Goal: Task Accomplishment & Management: Manage account settings

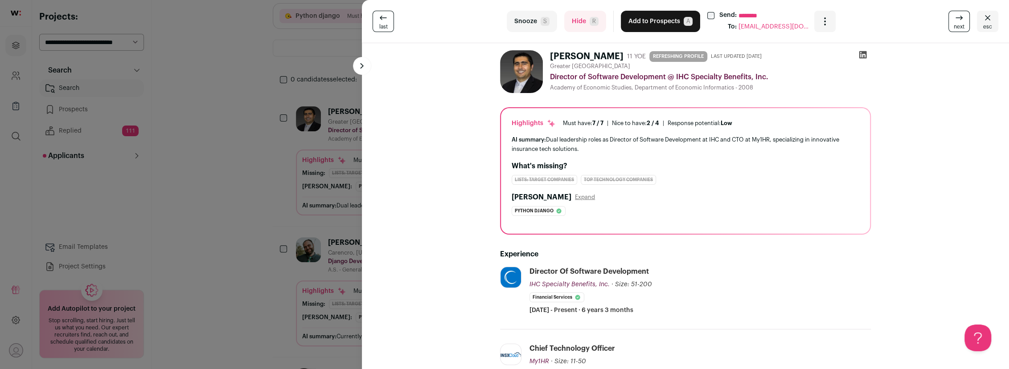
click at [238, 178] on div "last Snooze S Hide R Add to Prospects A Send: ******** To: pollices05@yahoo.com…" at bounding box center [504, 184] width 1009 height 369
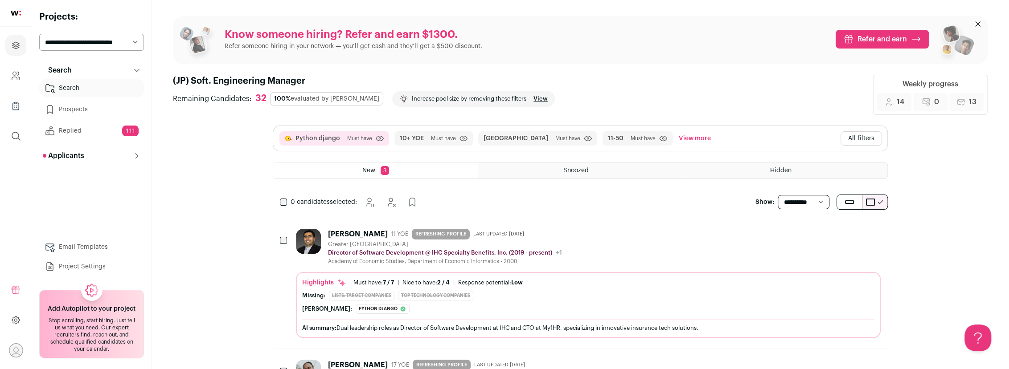
click at [614, 232] on div "Paul Ilie 11 YOE REFRESHING PROFILE Last updated 7/7/2025 Greater Cleveland Dir…" at bounding box center [588, 247] width 585 height 36
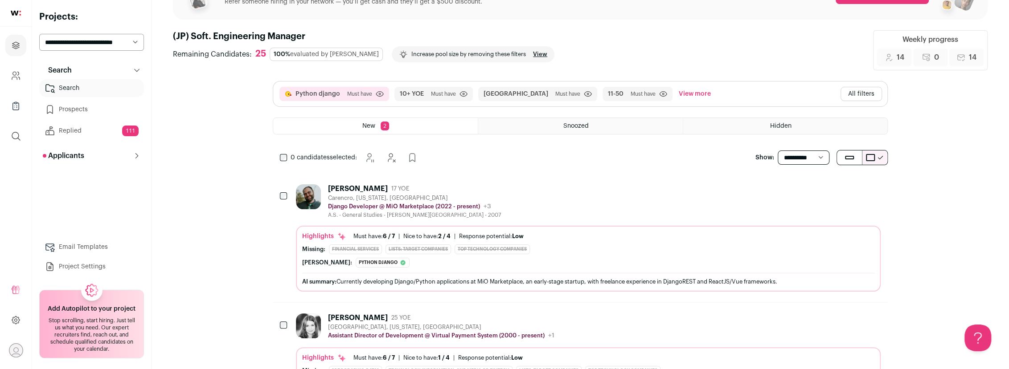
scroll to position [47, 0]
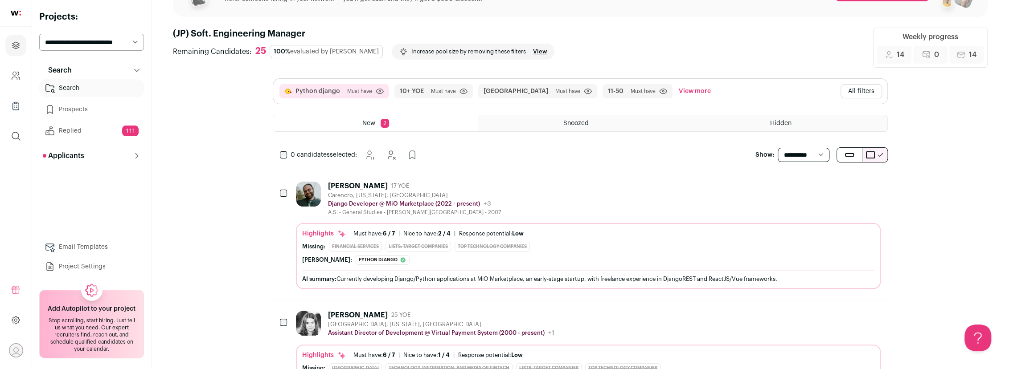
click at [595, 207] on div "[PERSON_NAME] 17 YOE [GEOGRAPHIC_DATA], [US_STATE], [GEOGRAPHIC_DATA] [PERSON_N…" at bounding box center [588, 199] width 585 height 34
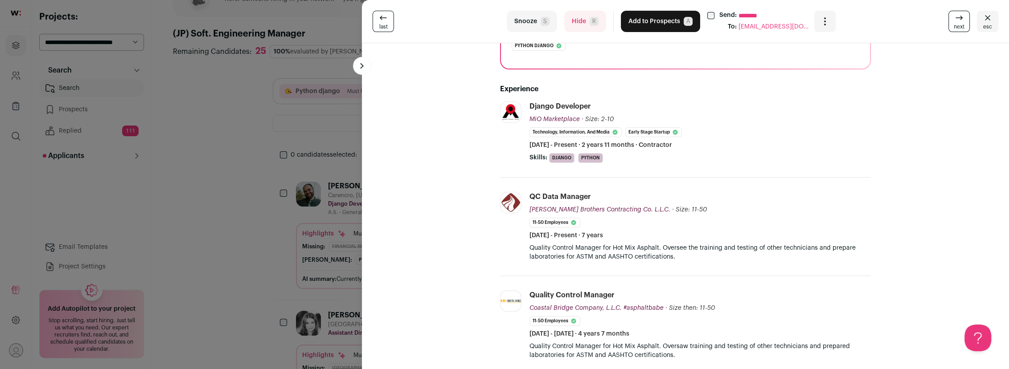
scroll to position [168, 0]
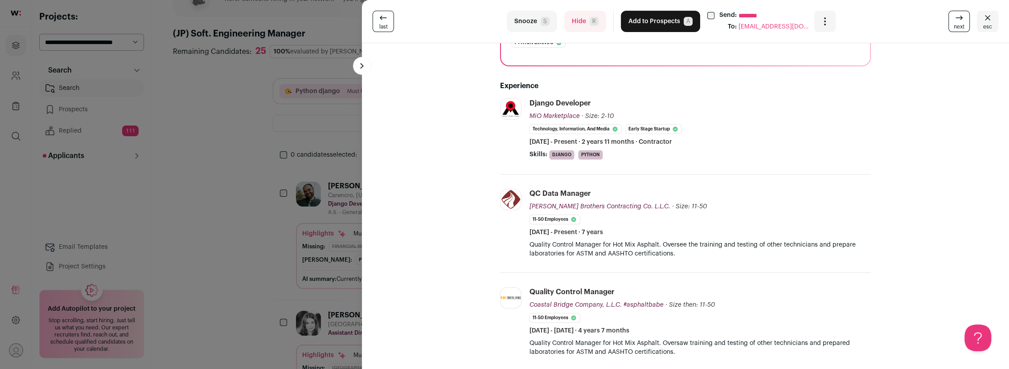
click at [584, 17] on button "Hide R" at bounding box center [585, 21] width 42 height 21
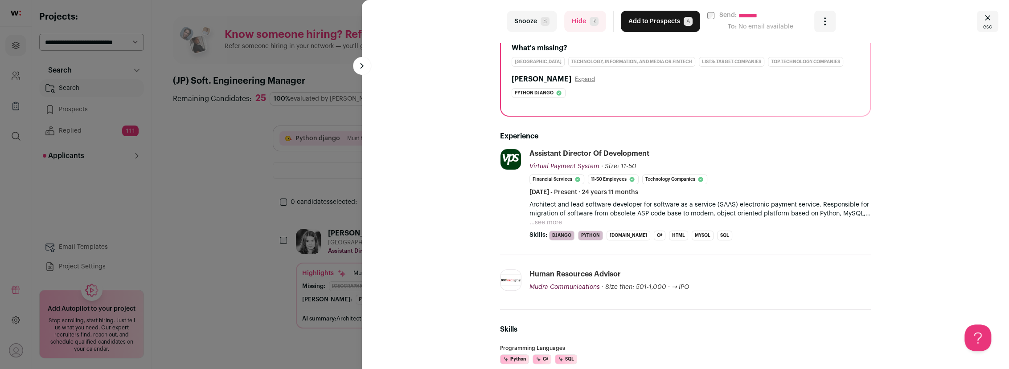
scroll to position [134, 0]
click at [574, 26] on button "Hide R" at bounding box center [585, 21] width 42 height 21
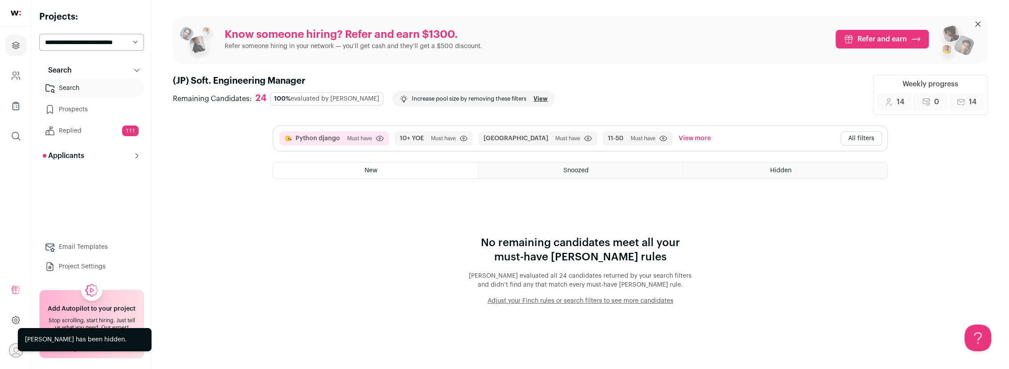
scroll to position [0, 0]
click at [856, 140] on button "All filters" at bounding box center [861, 138] width 41 height 14
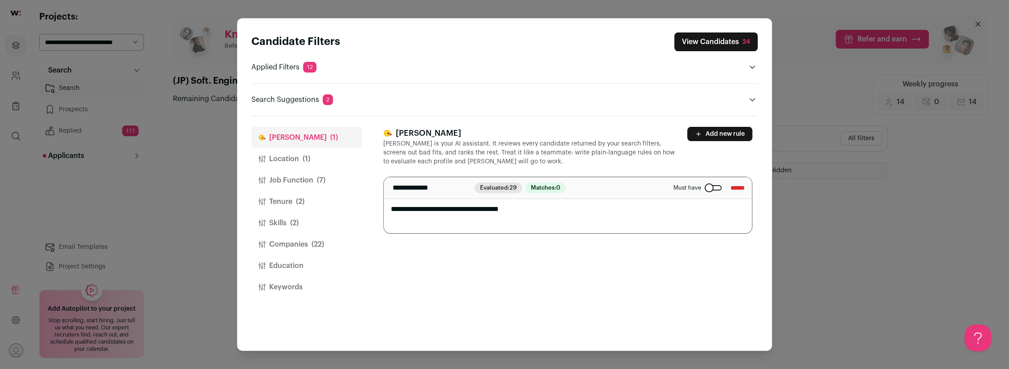
click at [730, 188] on input "******" at bounding box center [737, 188] width 14 height 14
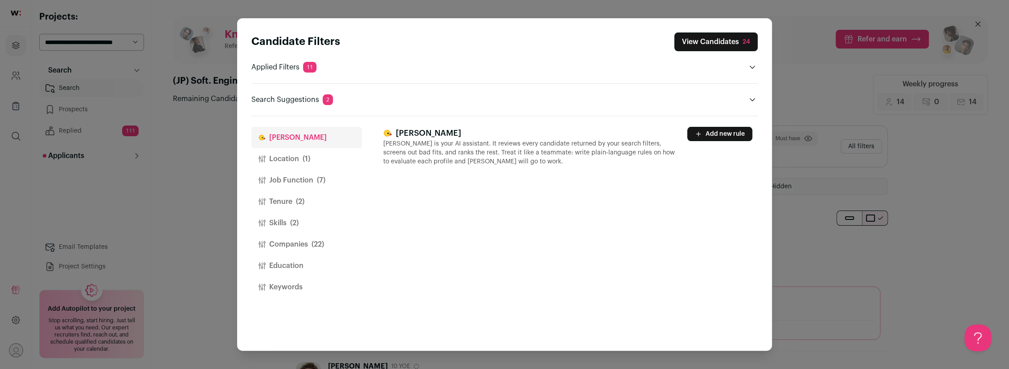
click at [711, 42] on button "View Candidates 24" at bounding box center [715, 42] width 83 height 19
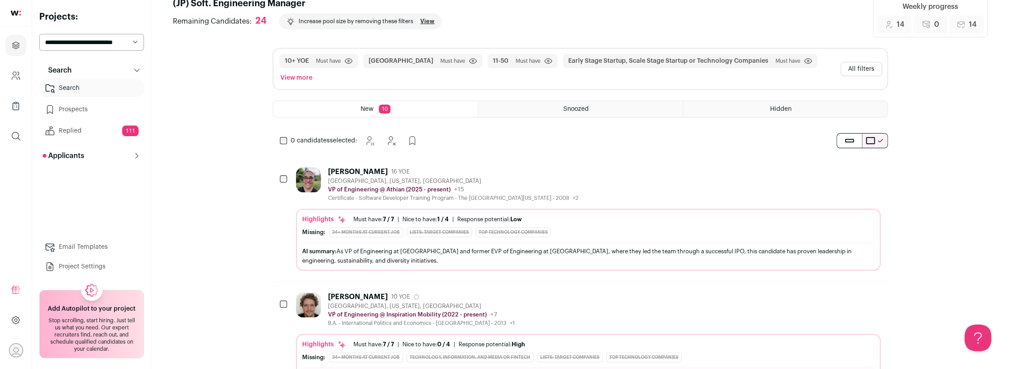
scroll to position [32, 0]
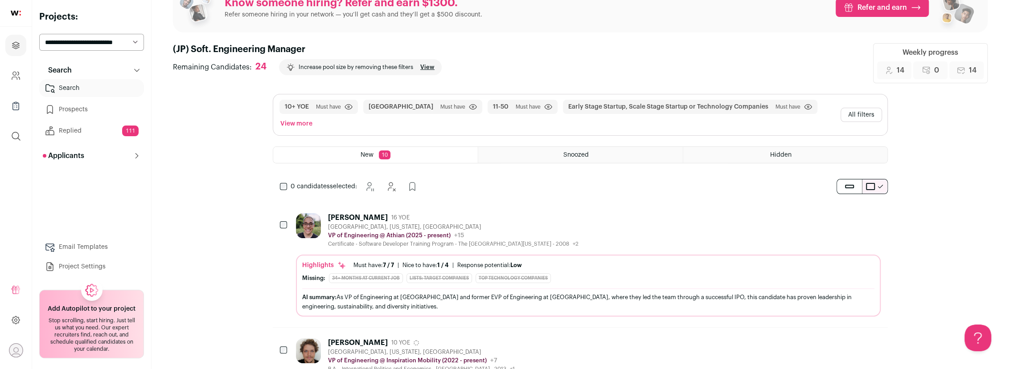
click at [571, 213] on div "[PERSON_NAME] 16 YOE [GEOGRAPHIC_DATA], [US_STATE], [GEOGRAPHIC_DATA] VP of Eng…" at bounding box center [588, 230] width 585 height 34
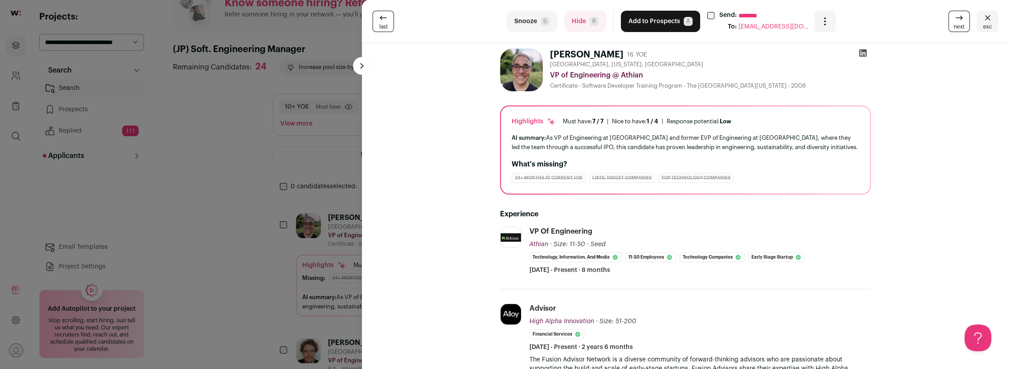
scroll to position [0, 0]
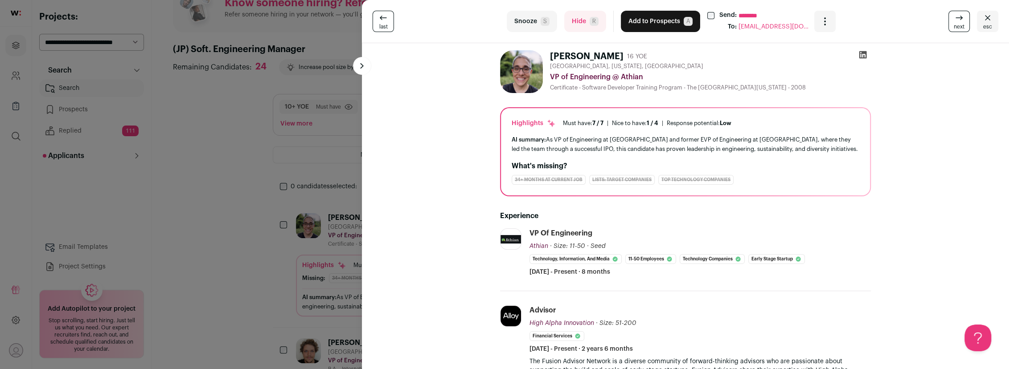
click at [583, 25] on button "Hide R" at bounding box center [585, 21] width 42 height 21
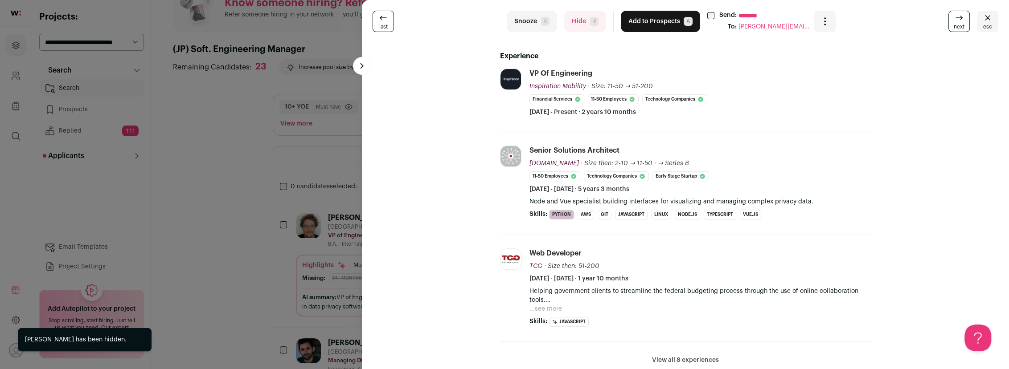
scroll to position [176, 0]
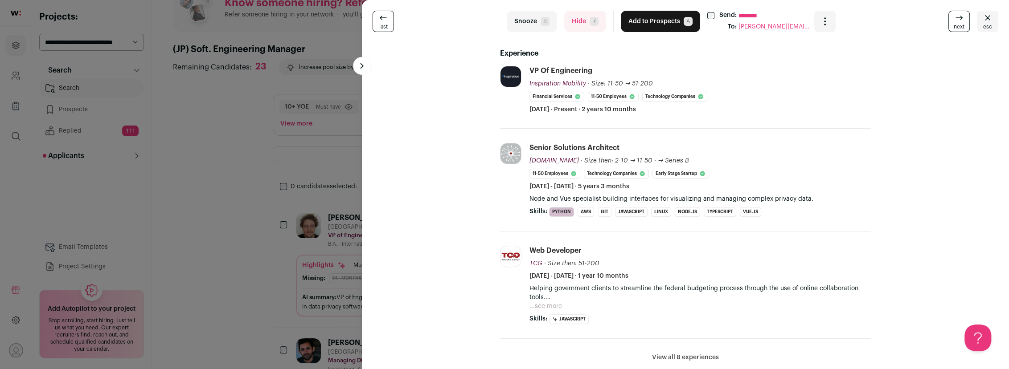
click at [576, 19] on button "Hide R" at bounding box center [585, 21] width 42 height 21
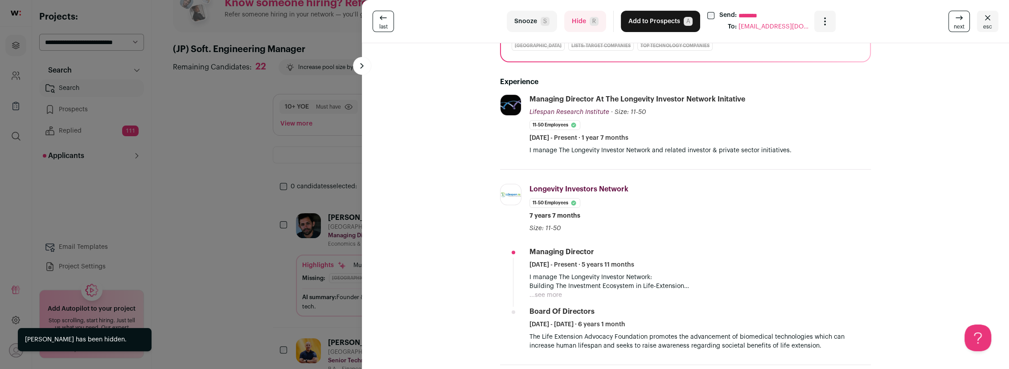
scroll to position [137, 0]
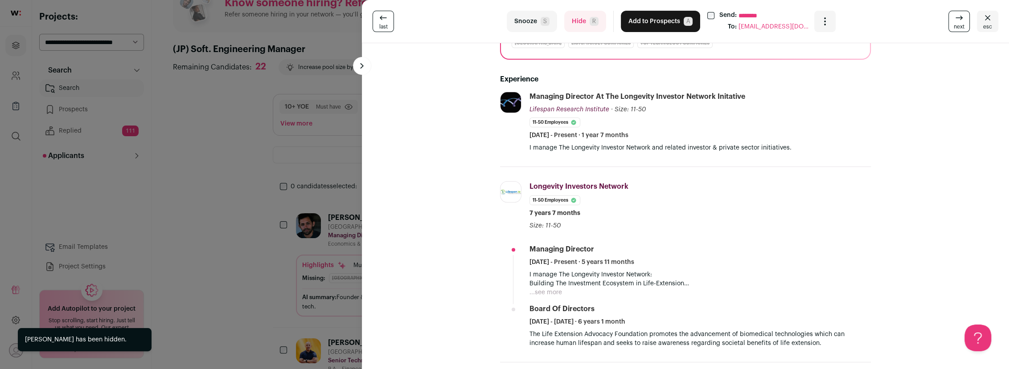
click at [578, 22] on button "Hide R" at bounding box center [585, 21] width 42 height 21
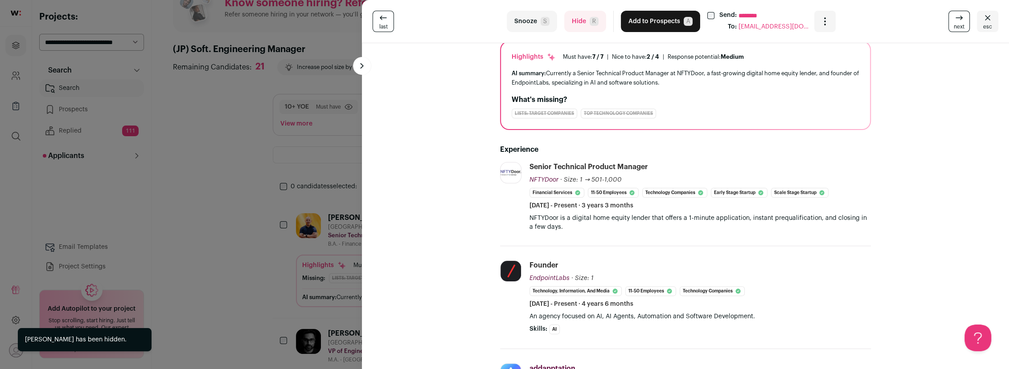
scroll to position [106, 0]
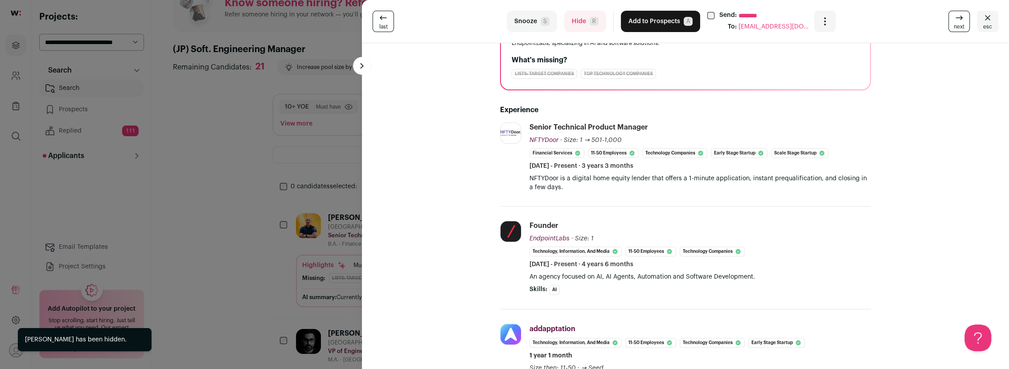
click at [581, 29] on button "Hide R" at bounding box center [585, 21] width 42 height 21
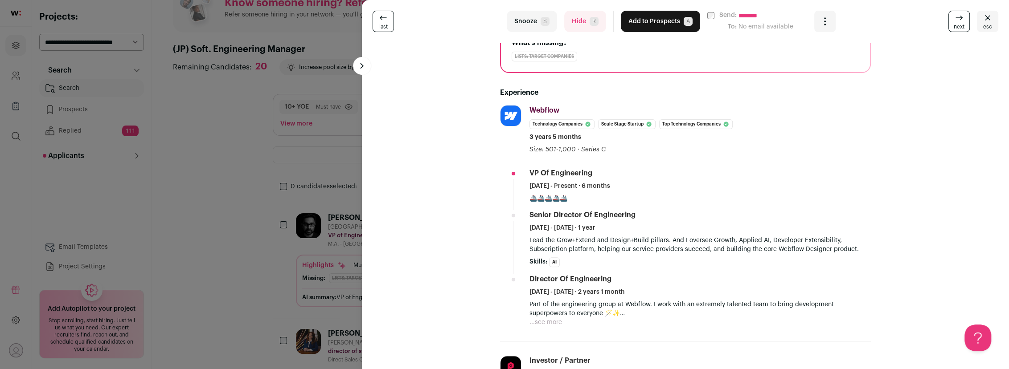
scroll to position [139, 0]
click at [581, 25] on button "Hide R" at bounding box center [585, 21] width 42 height 21
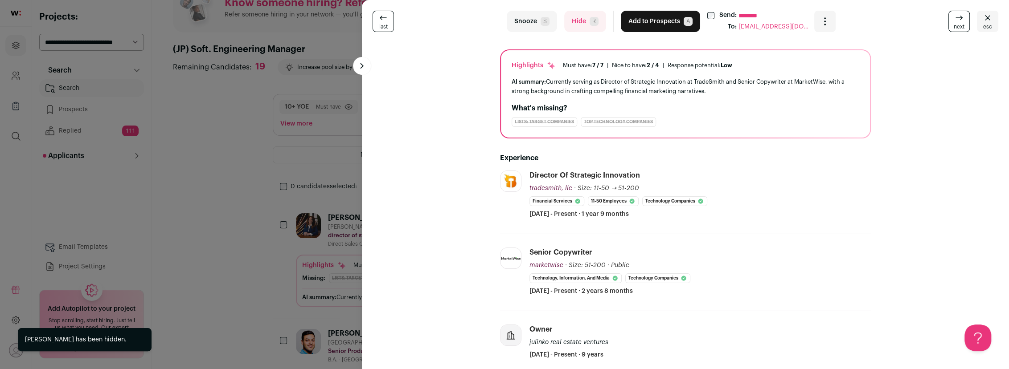
scroll to position [58, 0]
click at [572, 21] on button "Hide R" at bounding box center [585, 21] width 42 height 21
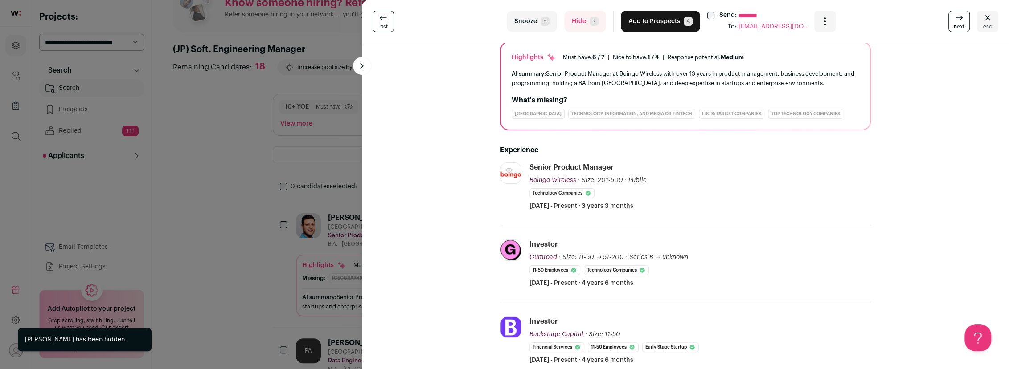
scroll to position [67, 0]
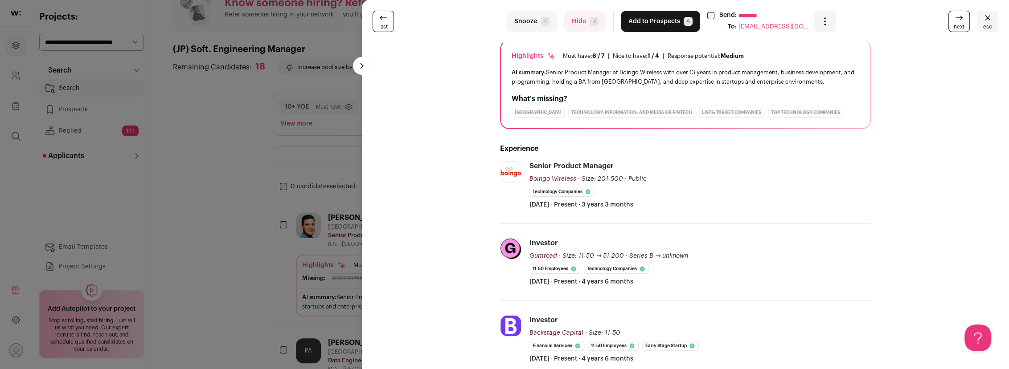
click at [579, 19] on button "Hide R" at bounding box center [585, 21] width 42 height 21
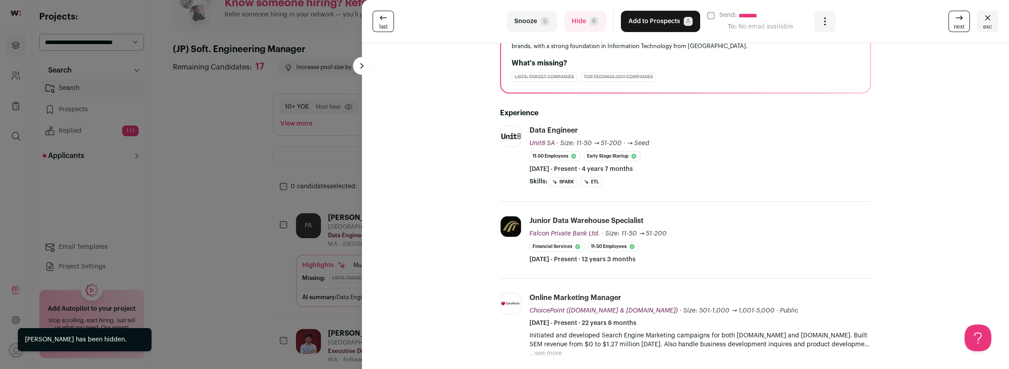
scroll to position [116, 0]
click at [577, 24] on button "Hide R" at bounding box center [585, 21] width 42 height 21
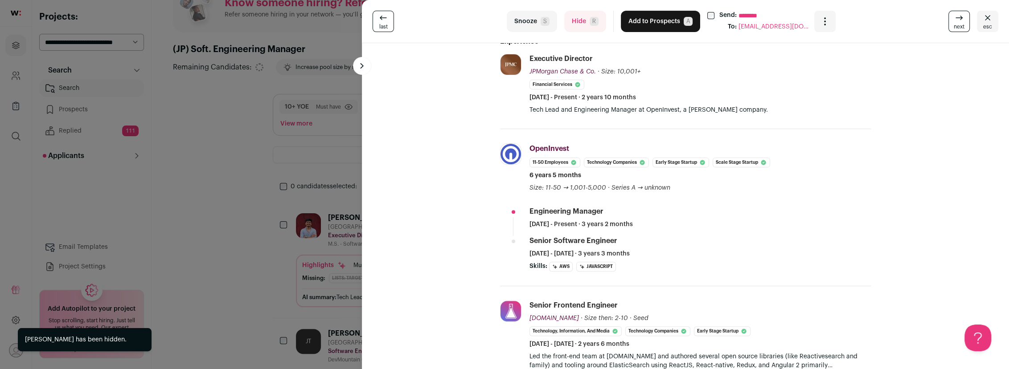
scroll to position [176, 0]
click at [579, 21] on button "Hide R" at bounding box center [585, 21] width 42 height 21
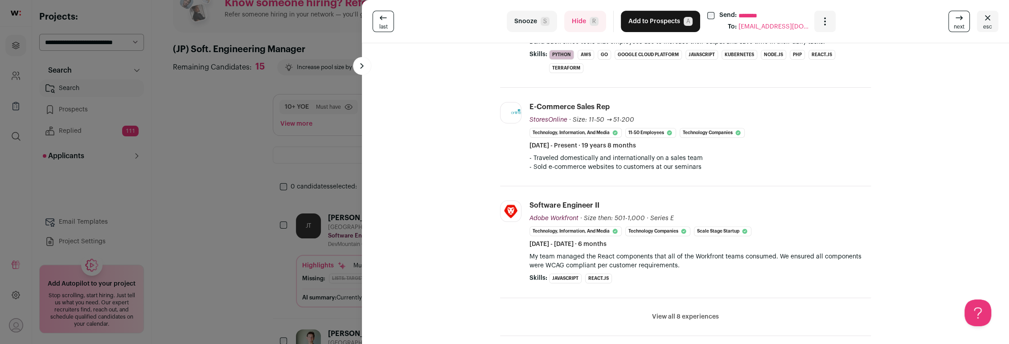
scroll to position [0, 0]
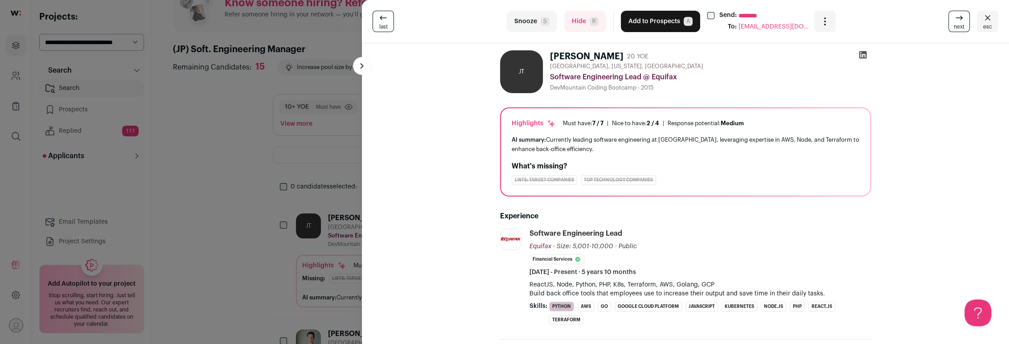
click at [865, 54] on icon at bounding box center [862, 54] width 9 height 9
click at [583, 20] on button "Hide R" at bounding box center [585, 21] width 42 height 21
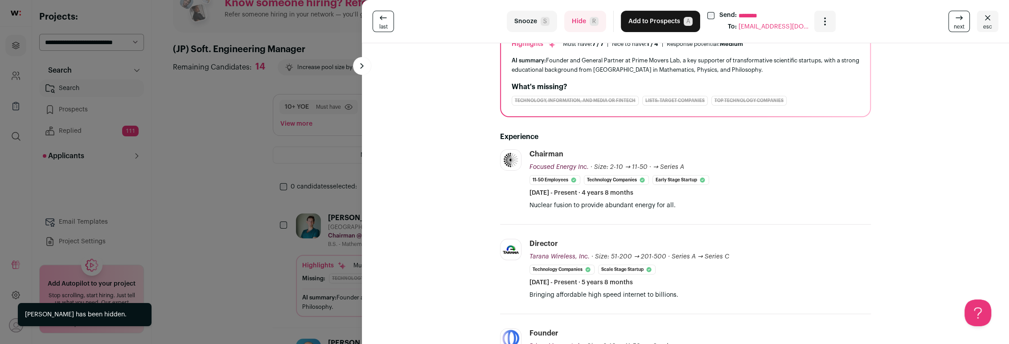
scroll to position [92, 0]
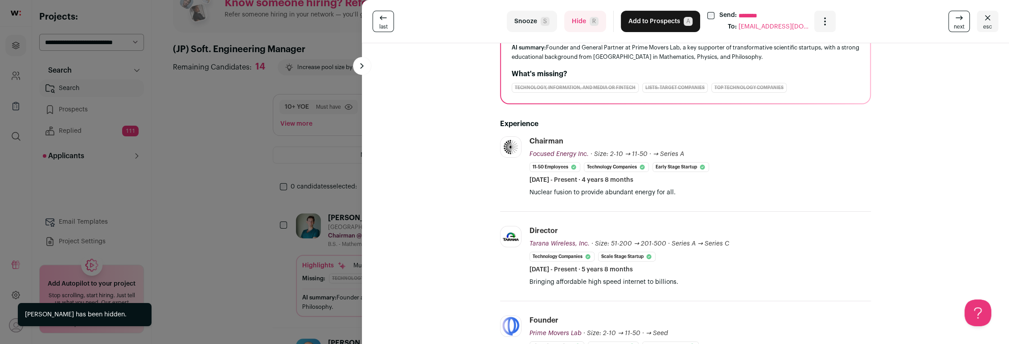
click at [576, 19] on button "Hide R" at bounding box center [585, 21] width 42 height 21
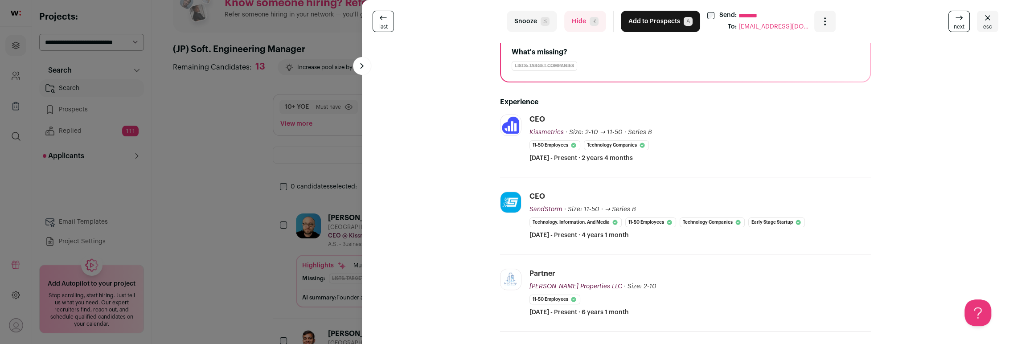
scroll to position [113, 0]
click at [577, 26] on button "Hide R" at bounding box center [585, 21] width 42 height 21
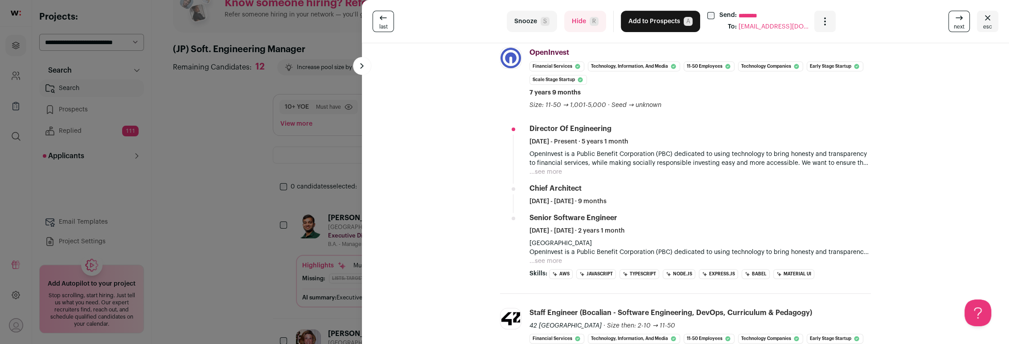
scroll to position [285, 0]
click at [579, 21] on button "Hide R" at bounding box center [585, 21] width 42 height 21
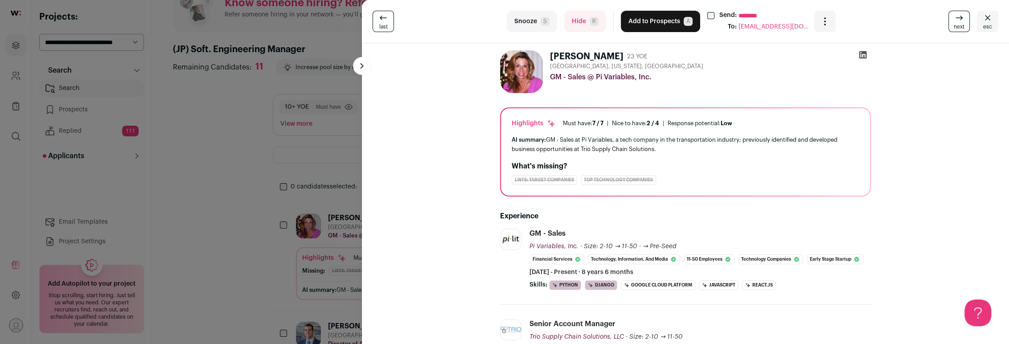
click at [575, 26] on button "Hide R" at bounding box center [585, 21] width 42 height 21
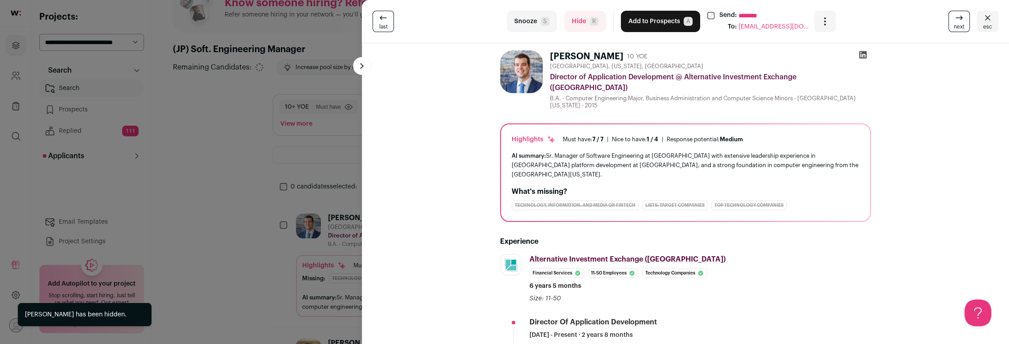
click at [575, 26] on button "Hide R" at bounding box center [585, 21] width 42 height 21
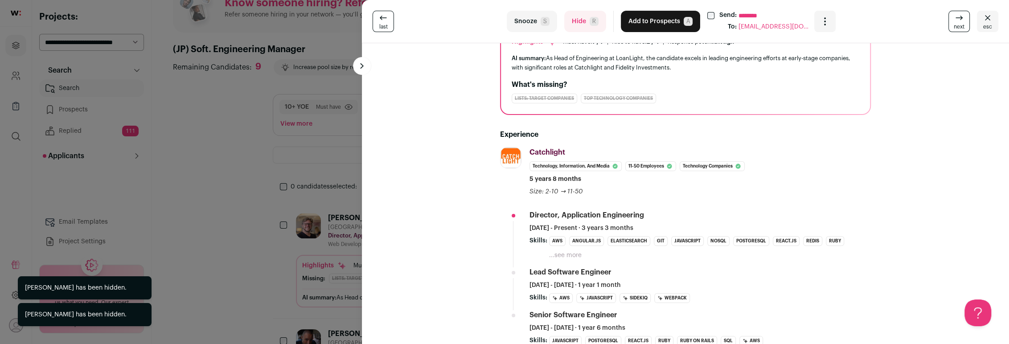
scroll to position [81, 0]
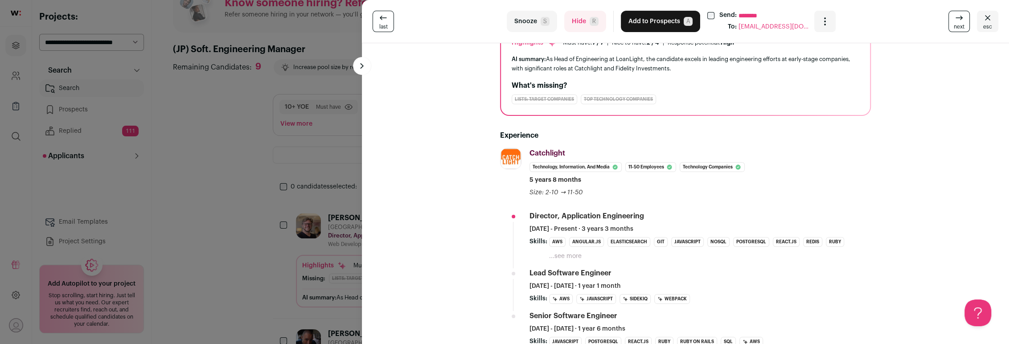
click at [580, 28] on button "Hide R" at bounding box center [585, 21] width 42 height 21
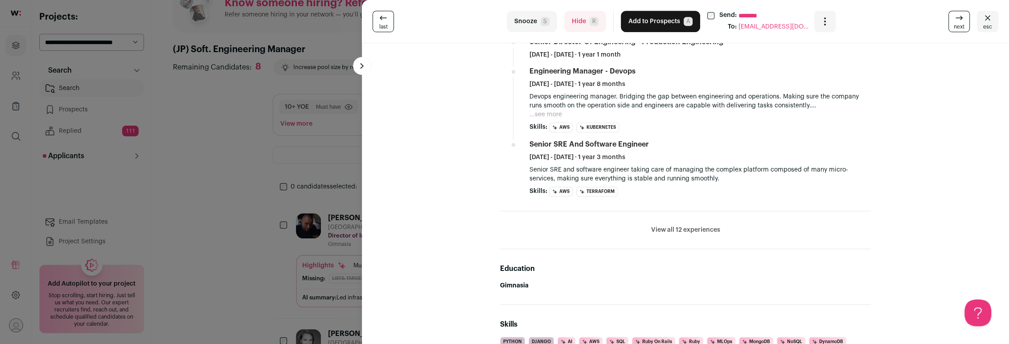
scroll to position [521, 0]
click at [581, 22] on button "Hide R" at bounding box center [585, 21] width 42 height 21
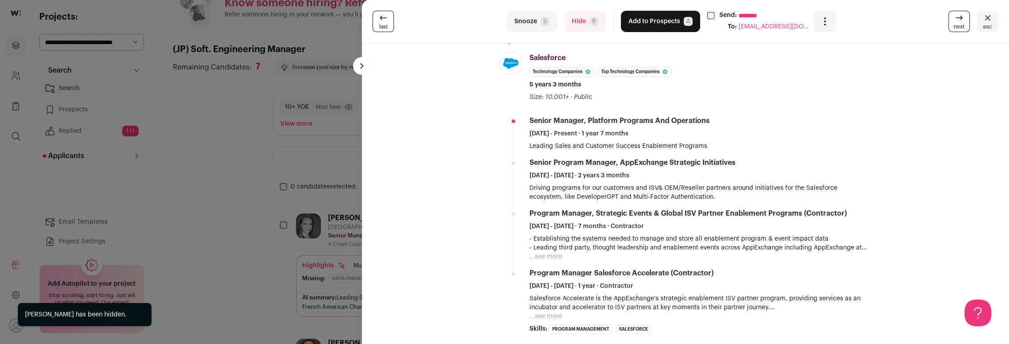
scroll to position [168, 0]
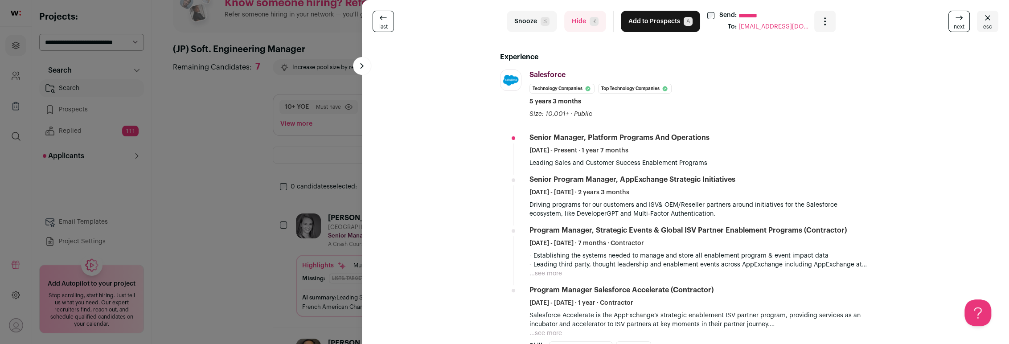
click at [578, 17] on button "Hide R" at bounding box center [585, 21] width 42 height 21
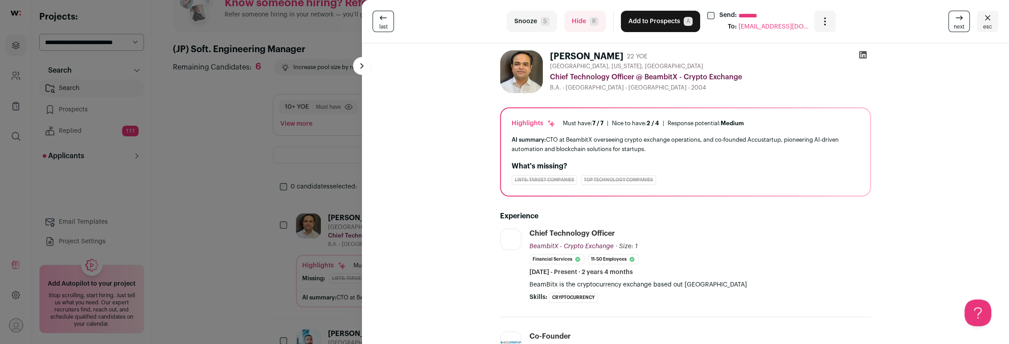
click at [582, 23] on button "Hide R" at bounding box center [585, 21] width 42 height 21
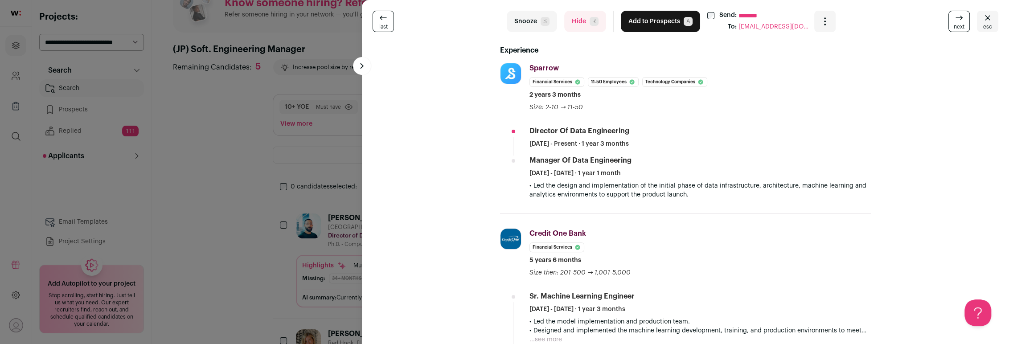
scroll to position [187, 0]
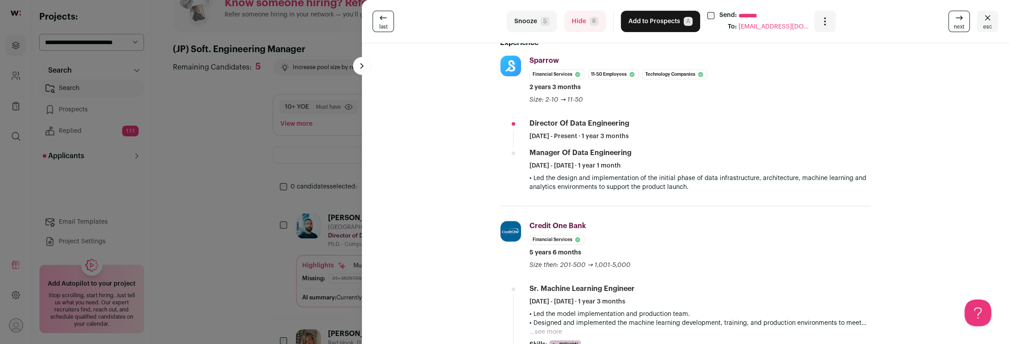
click at [581, 22] on button "Hide R" at bounding box center [585, 21] width 42 height 21
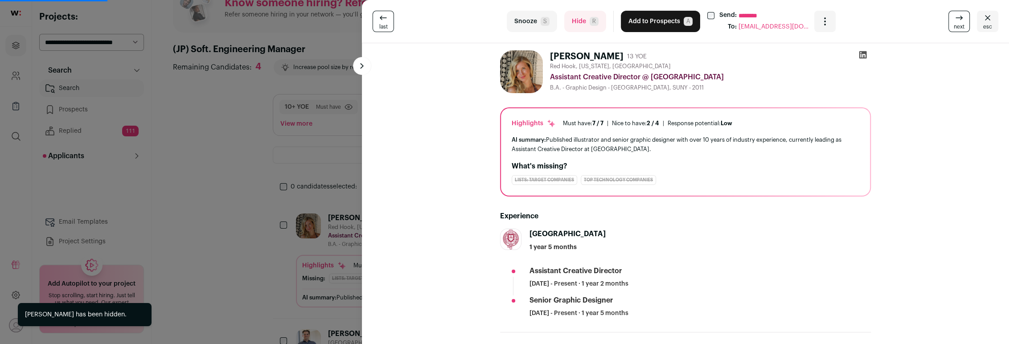
click at [864, 57] on icon at bounding box center [863, 55] width 8 height 8
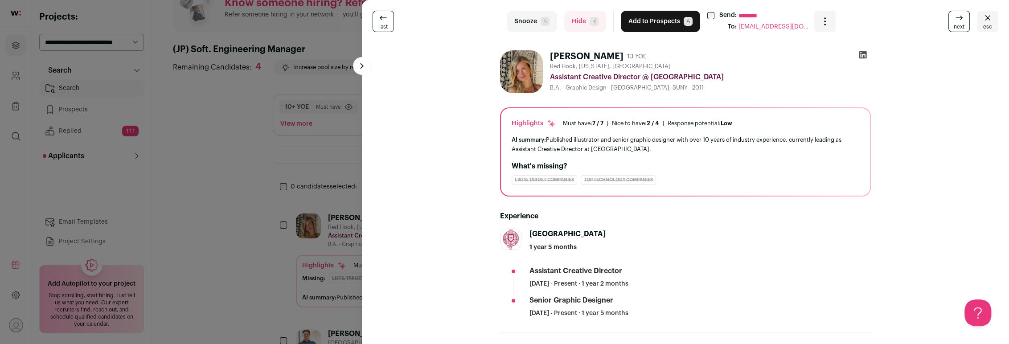
scroll to position [87, 0]
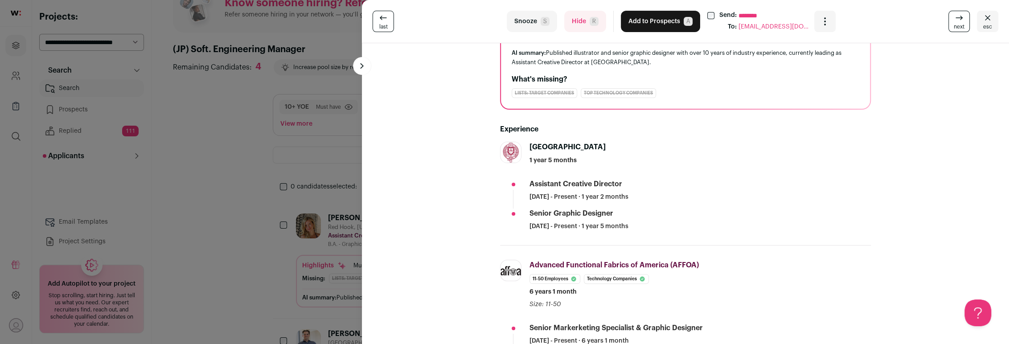
click at [576, 14] on button "Hide R" at bounding box center [585, 21] width 42 height 21
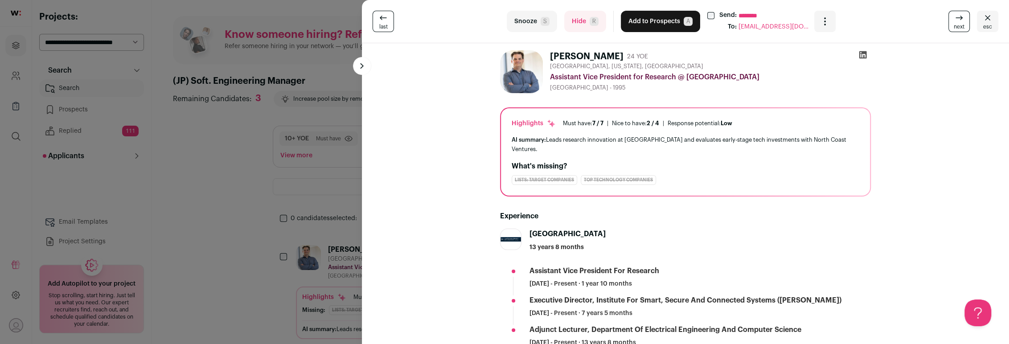
scroll to position [31, 0]
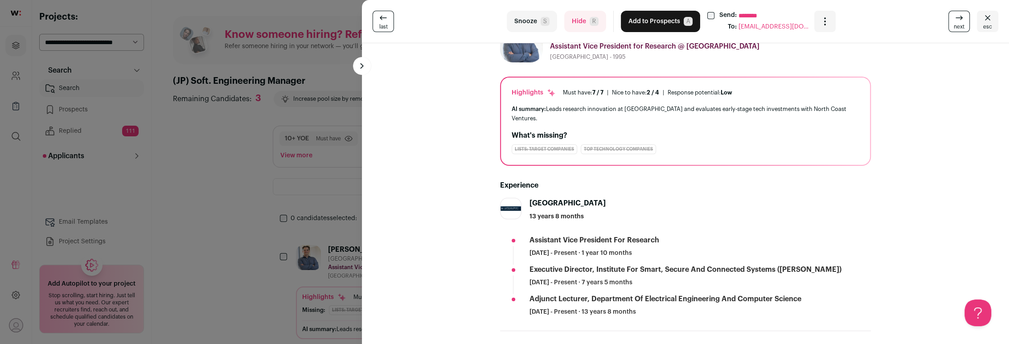
click at [574, 24] on button "Hide R" at bounding box center [585, 21] width 42 height 21
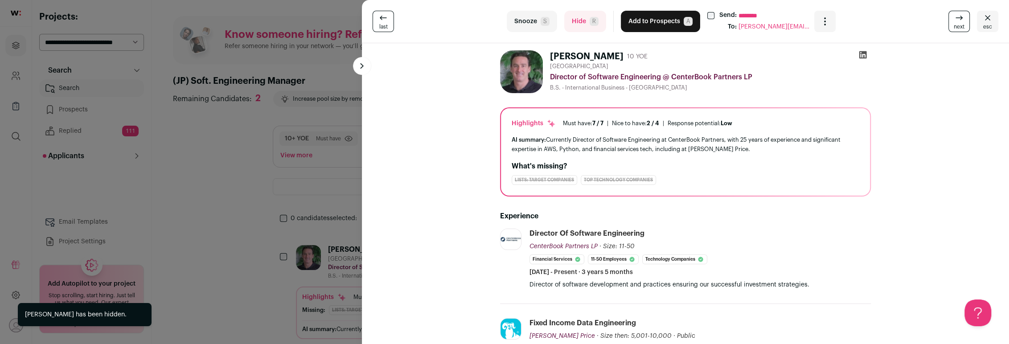
scroll to position [0, 0]
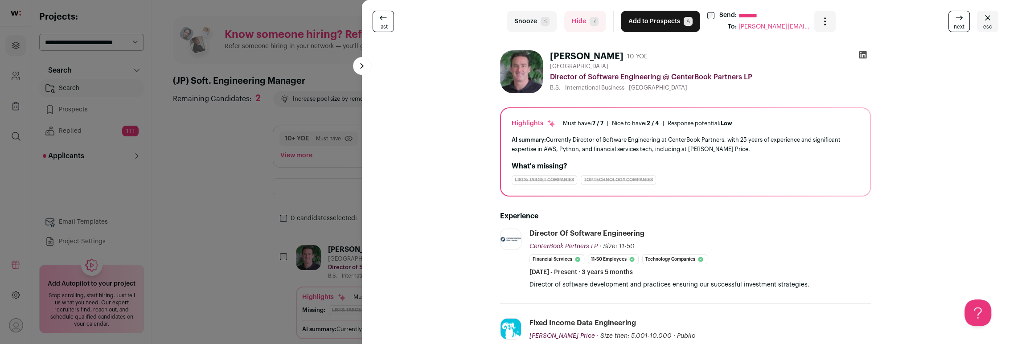
click at [579, 20] on button "Hide R" at bounding box center [585, 21] width 42 height 21
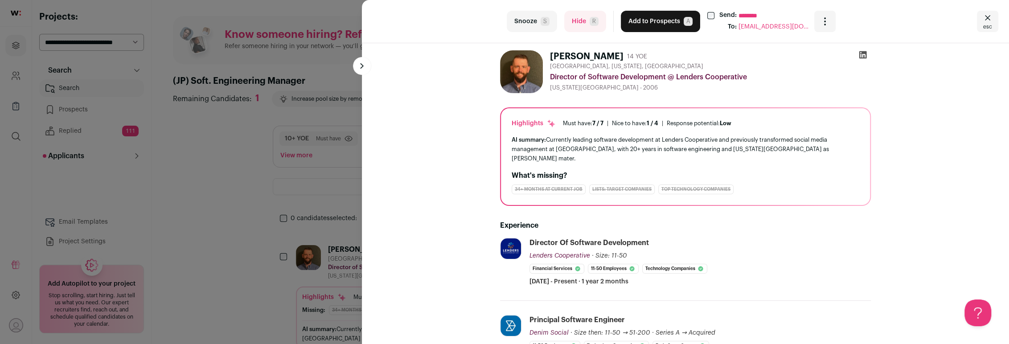
click at [575, 21] on button "Hide R" at bounding box center [585, 21] width 42 height 21
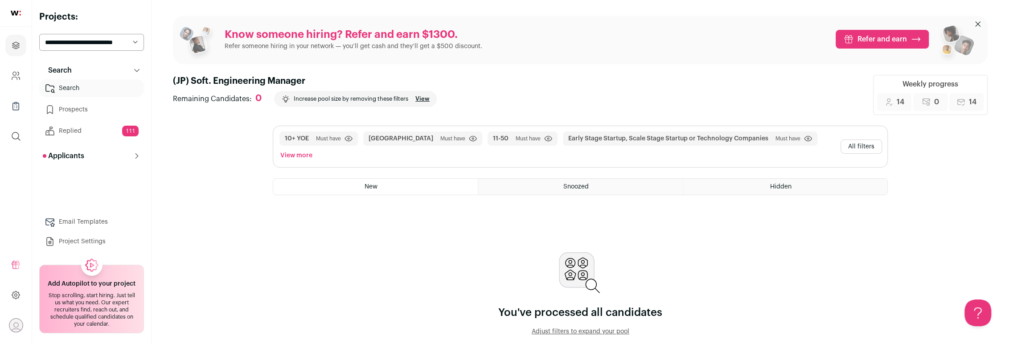
click at [857, 143] on button "All filters" at bounding box center [861, 146] width 41 height 14
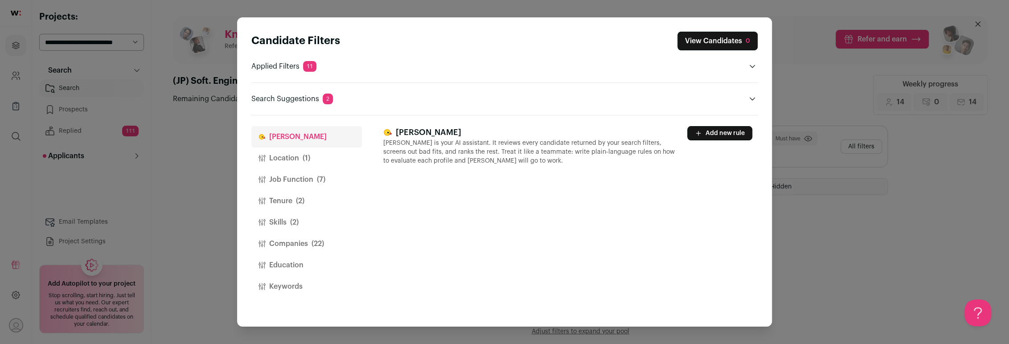
click at [311, 181] on button "Job Function (7)" at bounding box center [306, 179] width 111 height 21
